Goal: Transaction & Acquisition: Purchase product/service

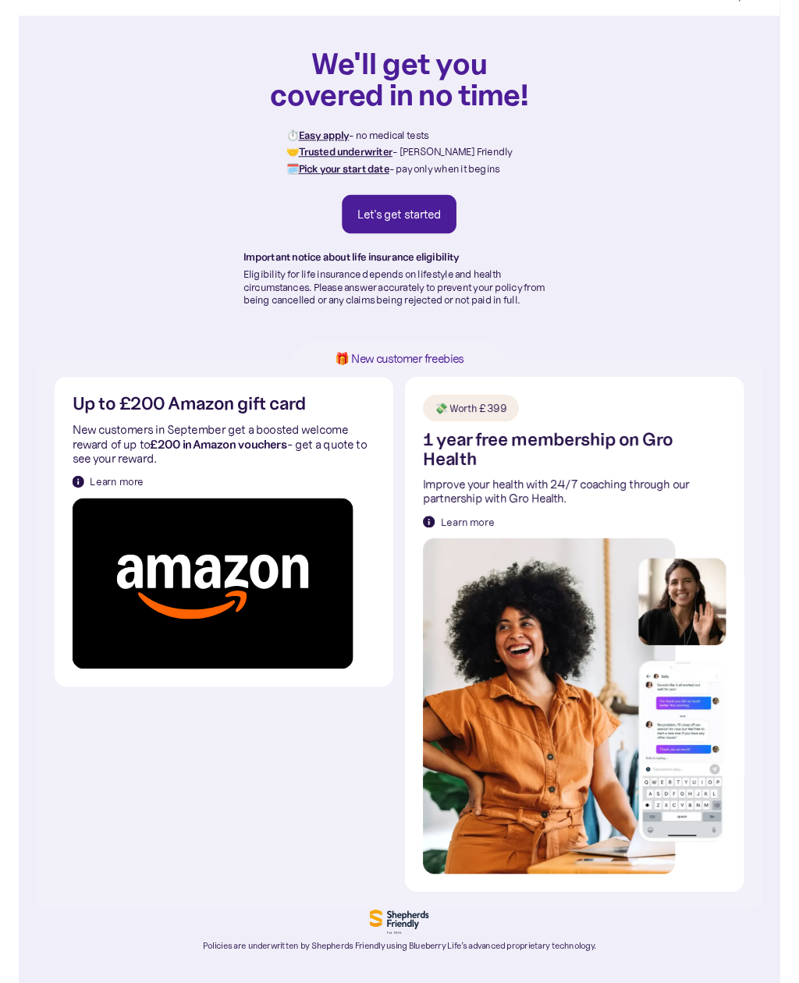
scroll to position [44, 0]
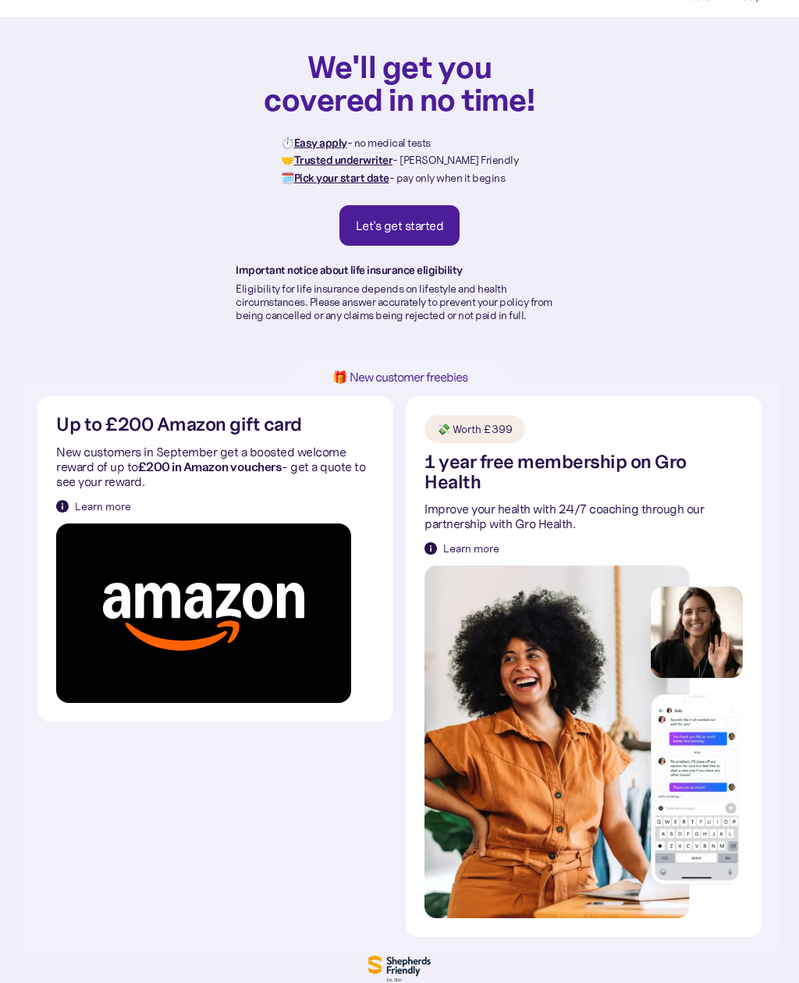
click at [403, 224] on div "Let's get started" at bounding box center [400, 226] width 88 height 16
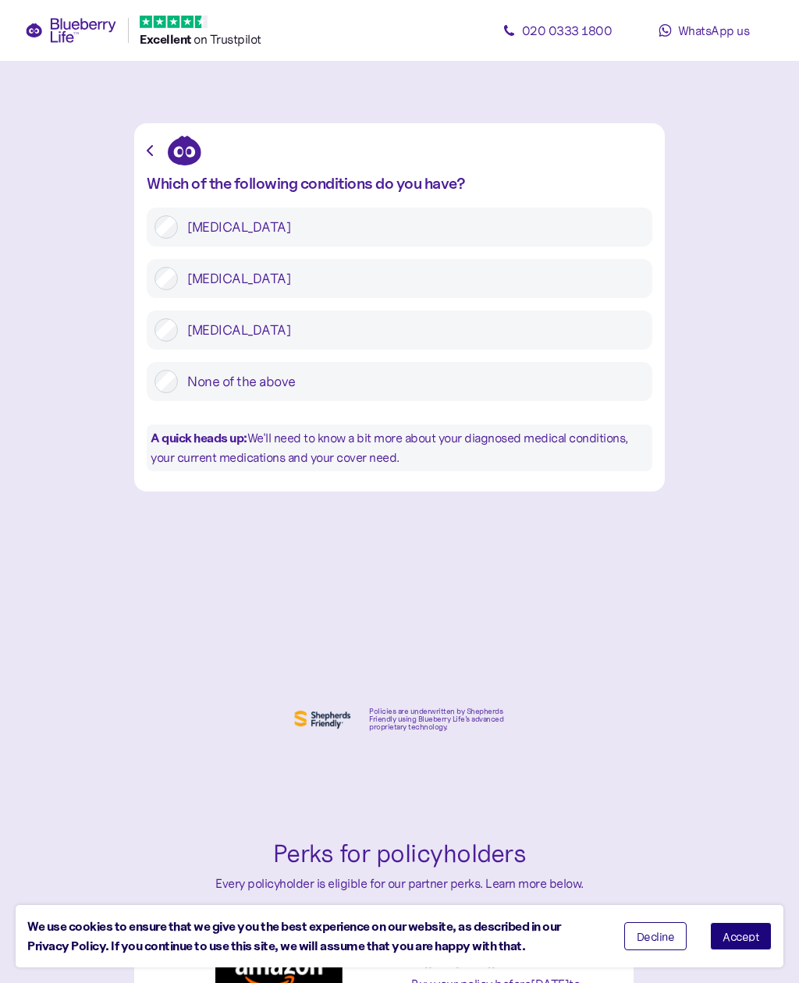
click at [297, 289] on label "[MEDICAL_DATA]" at bounding box center [411, 278] width 467 height 23
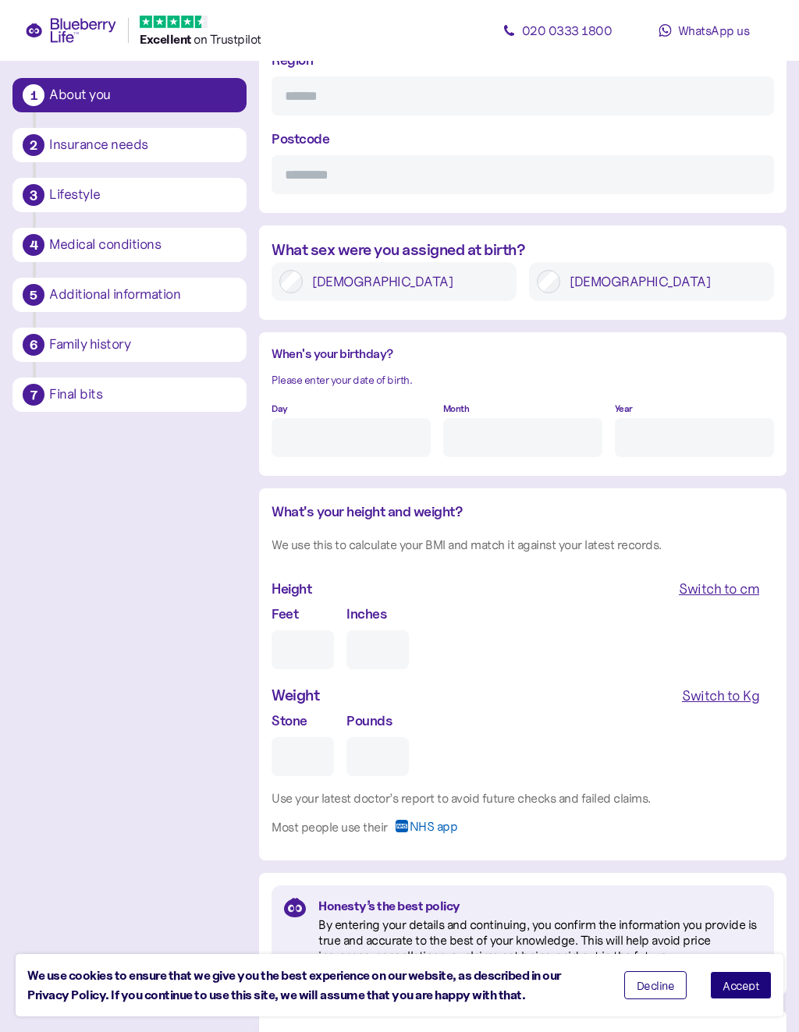
scroll to position [1146, 0]
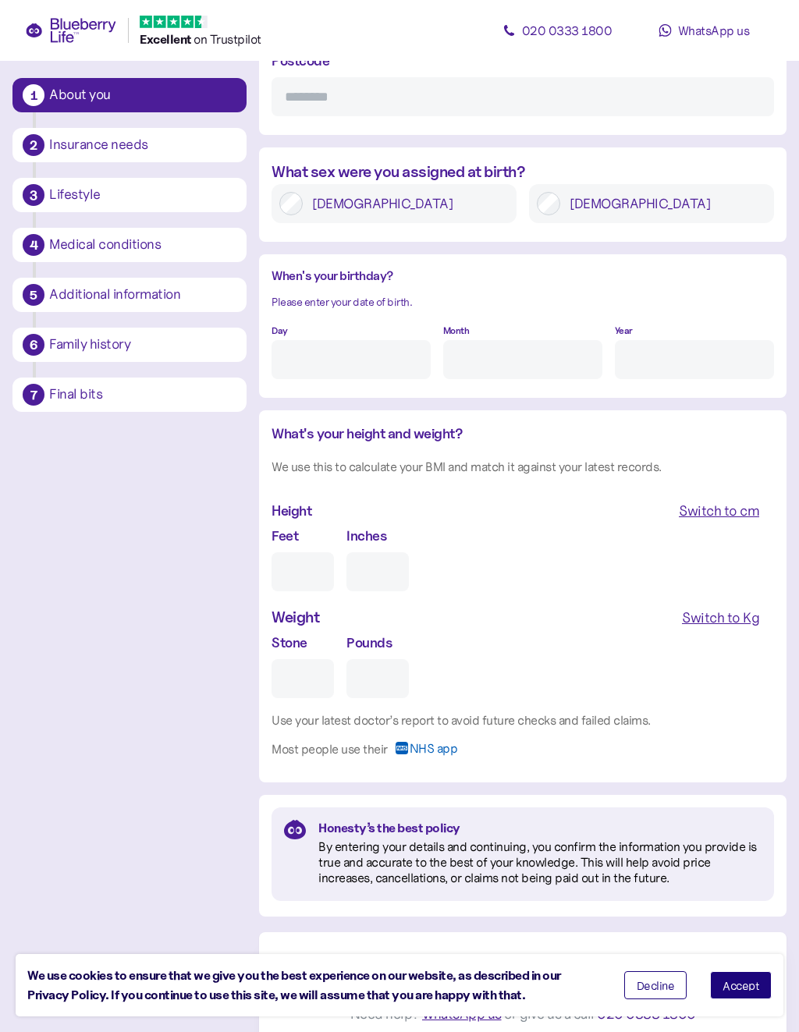
click at [109, 247] on div "Medical conditions" at bounding box center [142, 245] width 187 height 14
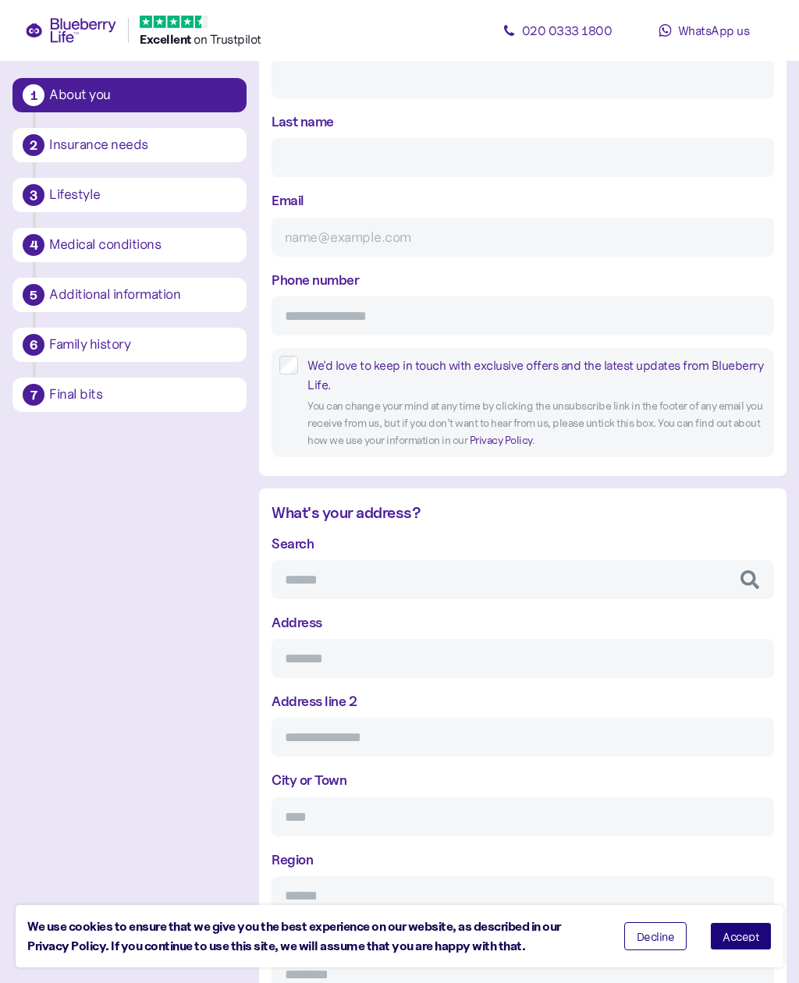
scroll to position [0, 0]
